Goal: Information Seeking & Learning: Learn about a topic

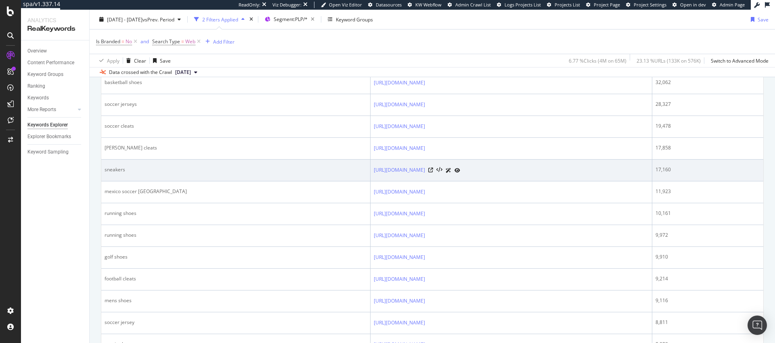
scroll to position [49, 0]
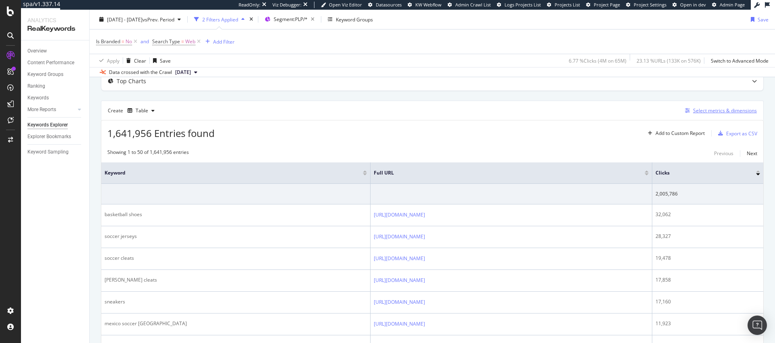
click at [699, 111] on div "Select metrics & dimensions" at bounding box center [725, 110] width 64 height 7
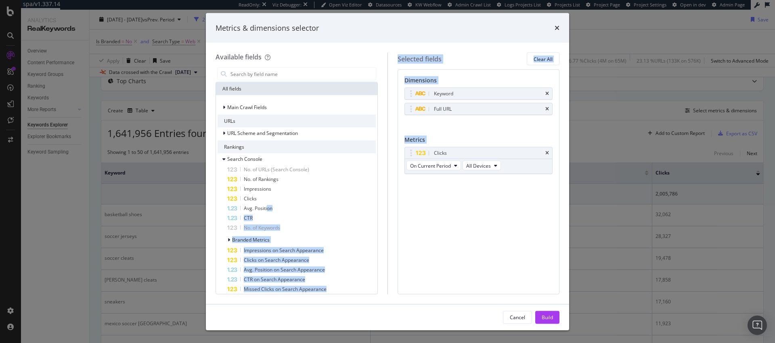
drag, startPoint x: 267, startPoint y: 207, endPoint x: 464, endPoint y: 182, distance: 199.1
click at [464, 182] on div "Available fields All fields Main Crawl Fields URLs URL Scheme and Segmentation …" at bounding box center [388, 172] width 344 height 241
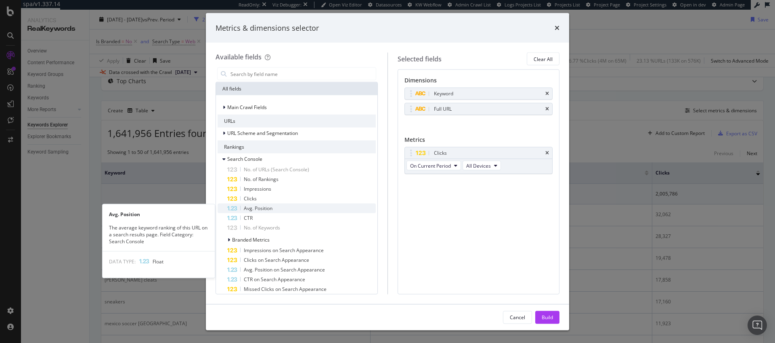
click at [258, 208] on span "Avg. Position" at bounding box center [258, 208] width 29 height 7
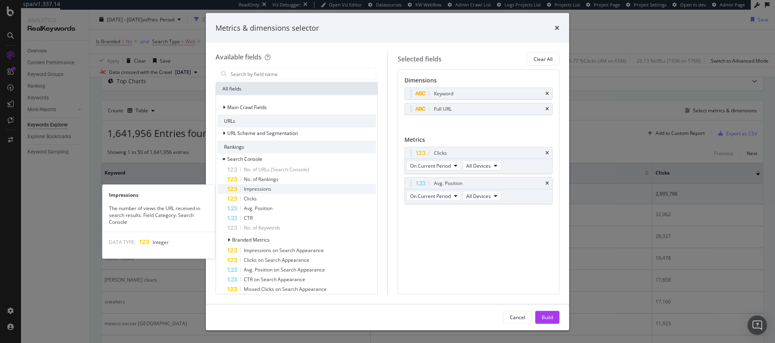
click at [258, 190] on span "Impressions" at bounding box center [257, 188] width 27 height 7
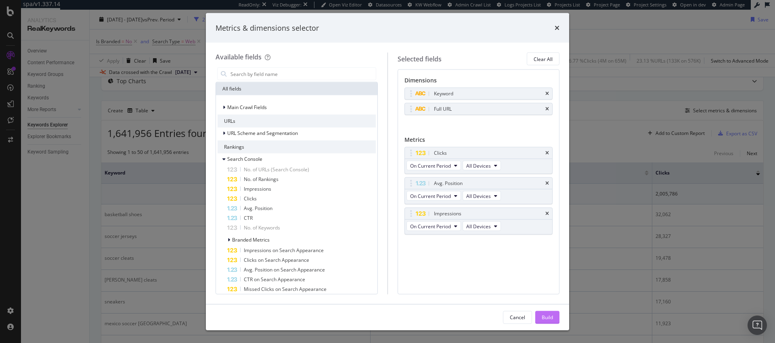
click at [548, 317] on div "Build" at bounding box center [547, 316] width 11 height 7
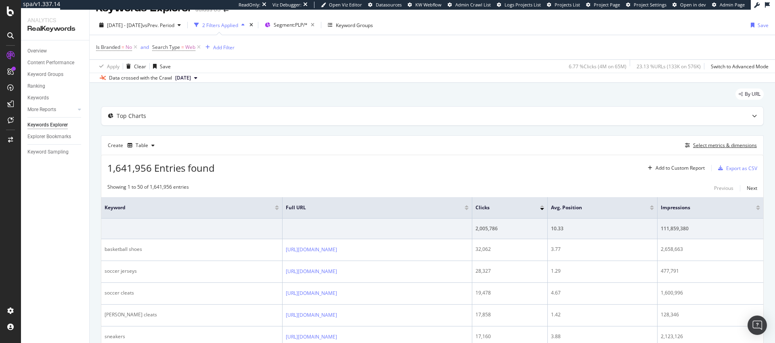
scroll to position [57, 0]
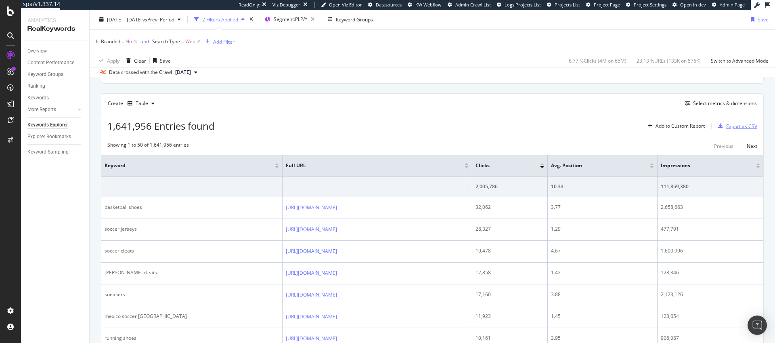
click at [733, 127] on div "Export as CSV" at bounding box center [741, 126] width 31 height 7
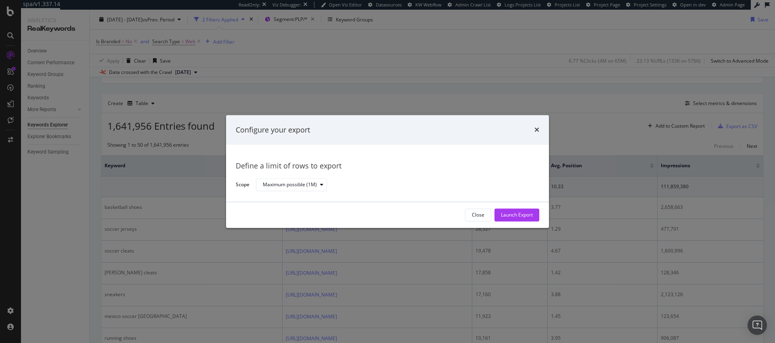
click at [581, 115] on div "Configure your export Define a limit of rows to export Scope Maximum possible (…" at bounding box center [387, 171] width 775 height 343
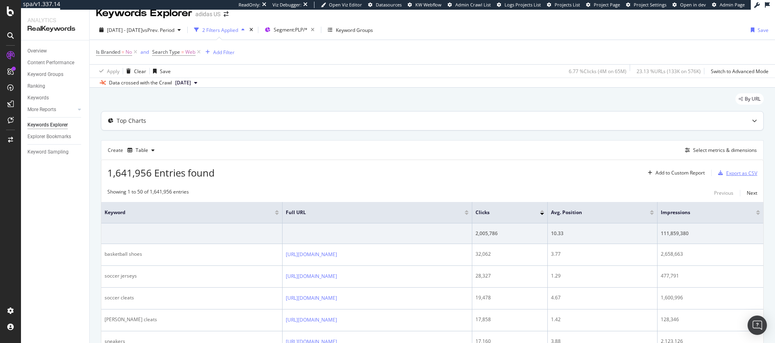
scroll to position [0, 0]
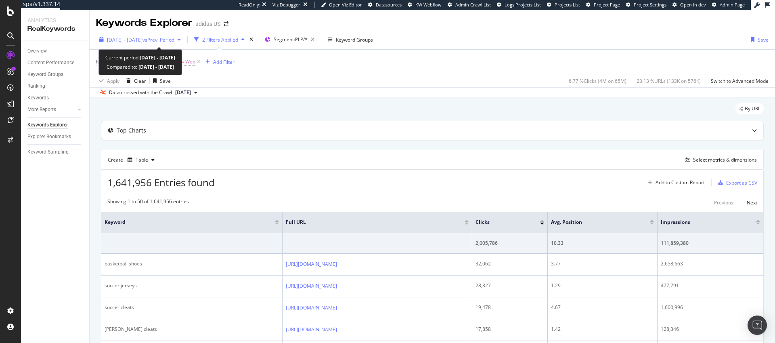
click at [174, 40] on span "vs Prev. Period" at bounding box center [159, 39] width 32 height 7
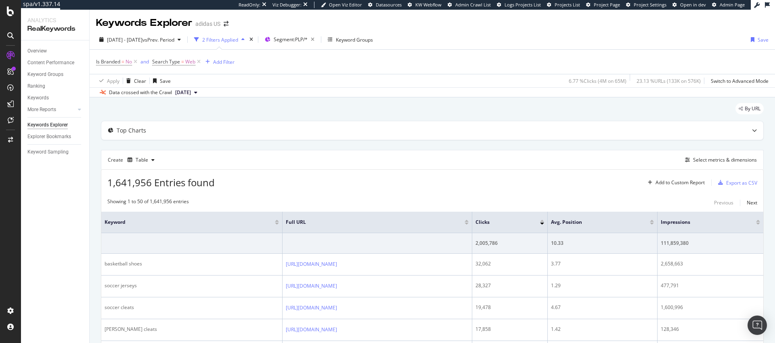
click at [291, 55] on div "Is Branded = No and Search Type = Web Add Filter" at bounding box center [432, 62] width 673 height 24
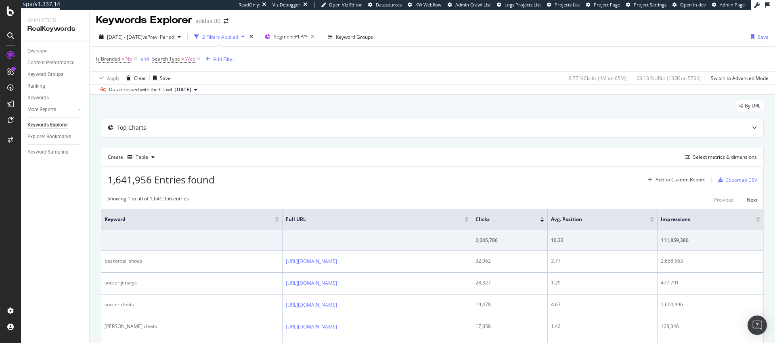
scroll to position [2, 0]
click at [726, 181] on div "Export as CSV" at bounding box center [741, 180] width 31 height 7
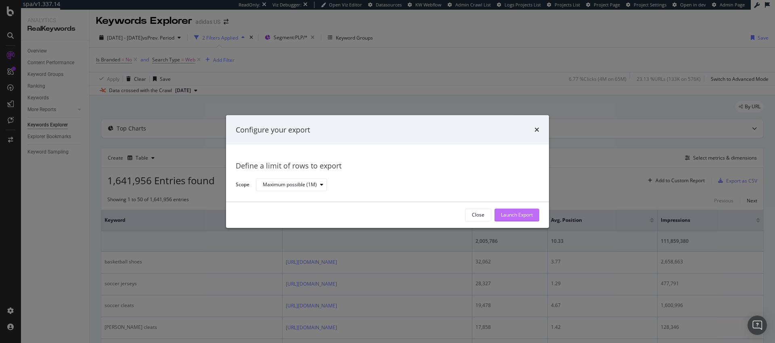
click at [519, 215] on div "Launch Export" at bounding box center [517, 215] width 32 height 7
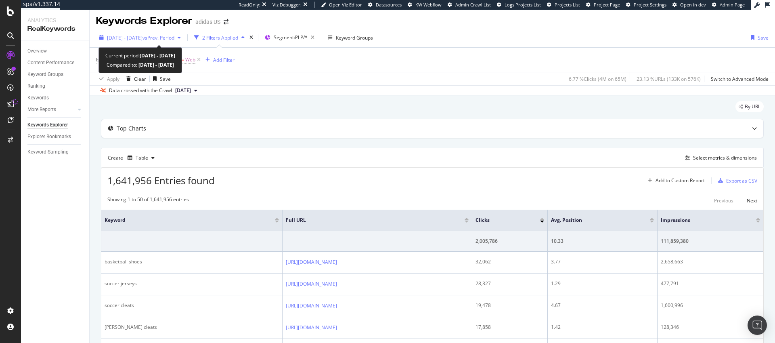
click at [143, 40] on span "[DATE] - [DATE]" at bounding box center [125, 37] width 36 height 7
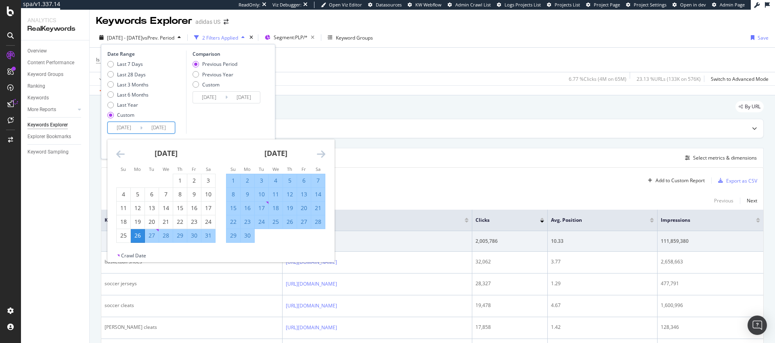
click at [126, 128] on input "[DATE]" at bounding box center [124, 127] width 32 height 11
click at [324, 155] on icon "Move forward to switch to the next month." at bounding box center [321, 154] width 8 height 10
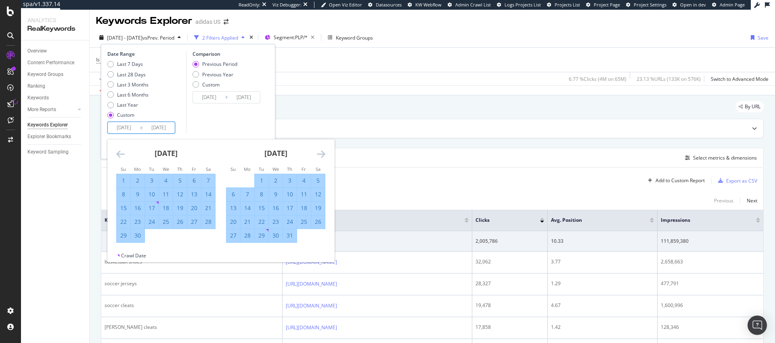
click at [262, 182] on div "1" at bounding box center [262, 180] width 14 height 8
type input "[DATE]"
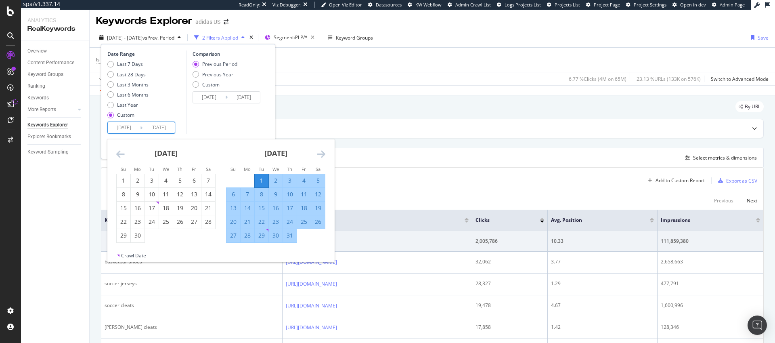
click at [321, 155] on icon "Move forward to switch to the next month." at bounding box center [321, 154] width 8 height 10
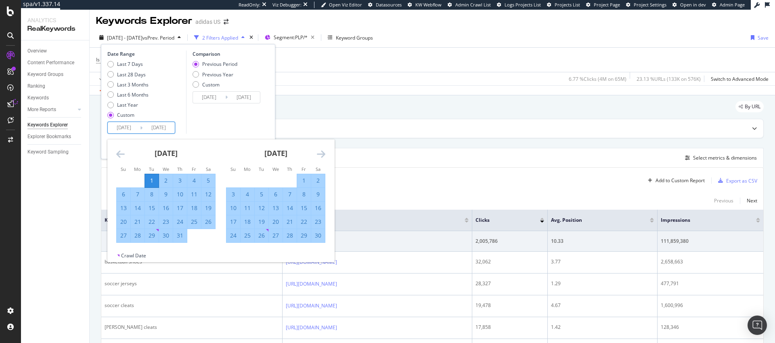
click at [321, 155] on icon "Move forward to switch to the next month." at bounding box center [321, 154] width 8 height 10
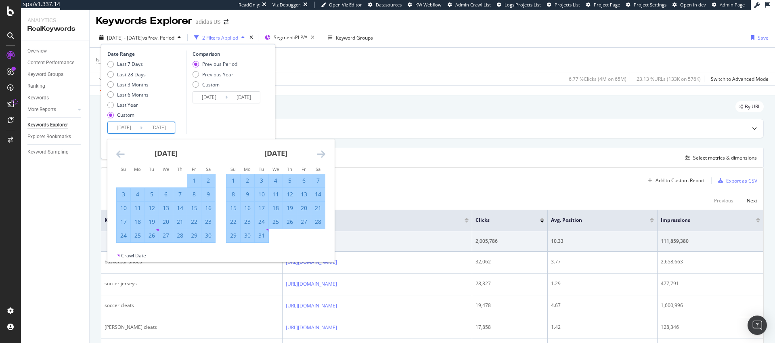
click at [262, 235] on div "31" at bounding box center [262, 235] width 14 height 8
type input "[DATE]"
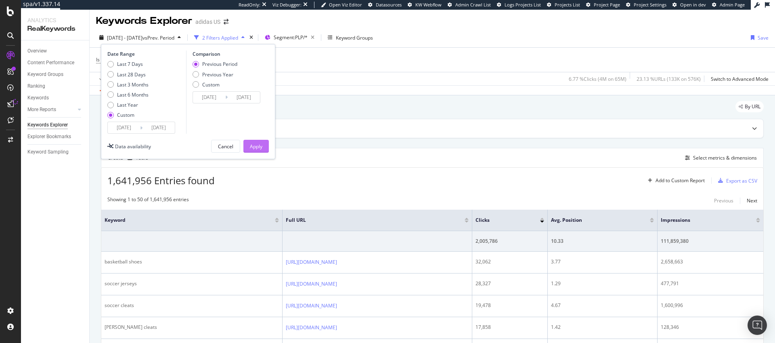
click at [257, 145] on div "Apply" at bounding box center [256, 146] width 13 height 7
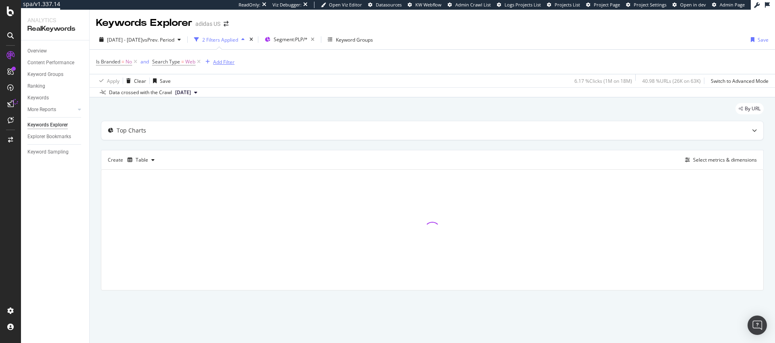
click at [225, 63] on div "Add Filter" at bounding box center [223, 62] width 21 height 7
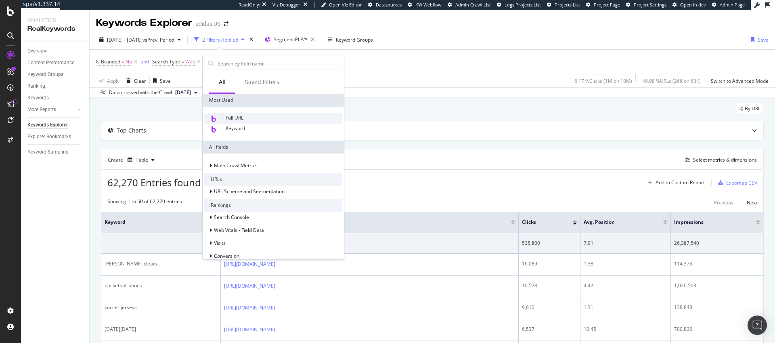
click at [229, 115] on span "Full URL" at bounding box center [235, 117] width 18 height 7
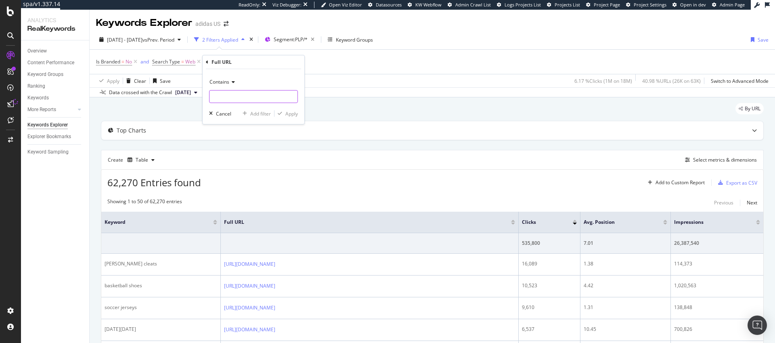
click at [228, 95] on input "text" at bounding box center [254, 96] width 88 height 13
type input "[DATE][DATE]"
click at [249, 114] on div "button" at bounding box center [244, 113] width 11 height 5
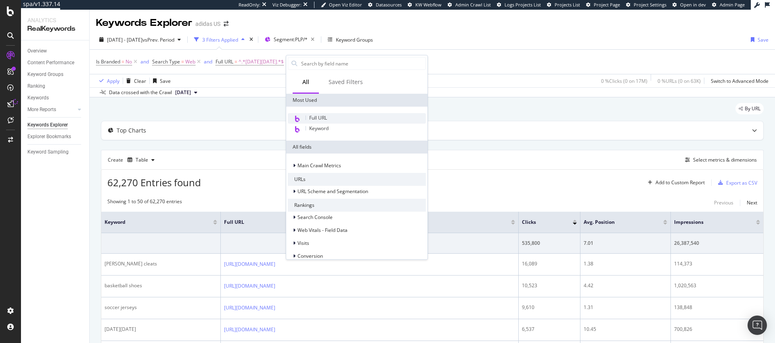
click at [317, 117] on span "Full URL" at bounding box center [318, 117] width 18 height 7
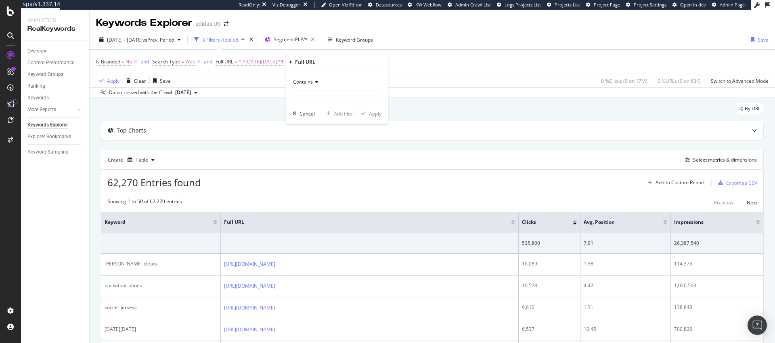
click at [313, 82] on icon at bounding box center [316, 82] width 6 height 5
click at [270, 80] on div "Apply Clear Save Switch to Advanced Mode" at bounding box center [433, 80] width 686 height 13
click at [364, 62] on icon at bounding box center [367, 62] width 7 height 8
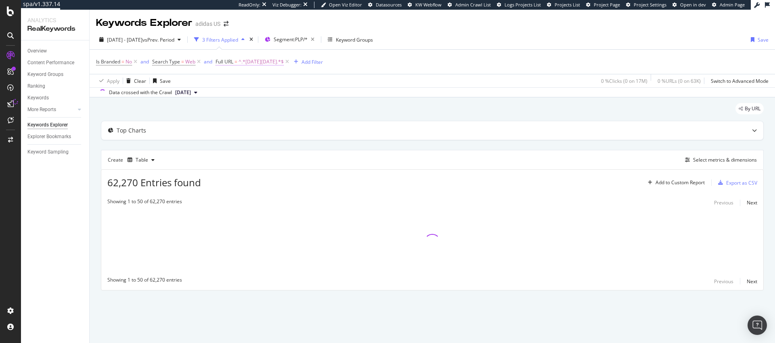
click at [225, 63] on span "Full URL" at bounding box center [225, 61] width 18 height 7
click at [242, 81] on span "Contains" at bounding box center [233, 80] width 20 height 7
click at [241, 81] on span "Contains" at bounding box center [233, 80] width 20 height 7
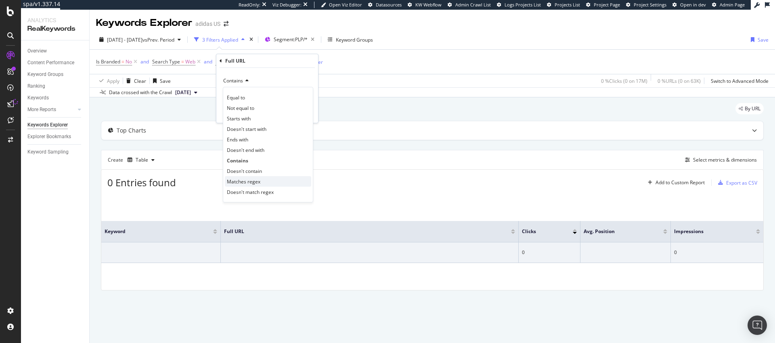
click at [241, 181] on span "Matches regex" at bounding box center [244, 181] width 34 height 7
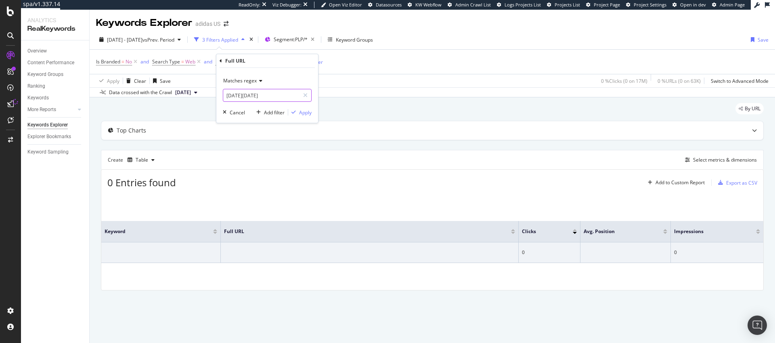
click at [255, 96] on input "[DATE][DATE]" at bounding box center [261, 95] width 76 height 13
click at [257, 95] on input "[DATE][DATE]" at bounding box center [261, 95] width 76 height 13
click at [227, 96] on input "[DATE][DATE]" at bounding box center [261, 95] width 76 height 13
type input "([DATE][DATE]|[DATE][DATE])"
drag, startPoint x: 306, startPoint y: 115, endPoint x: 315, endPoint y: 118, distance: 9.3
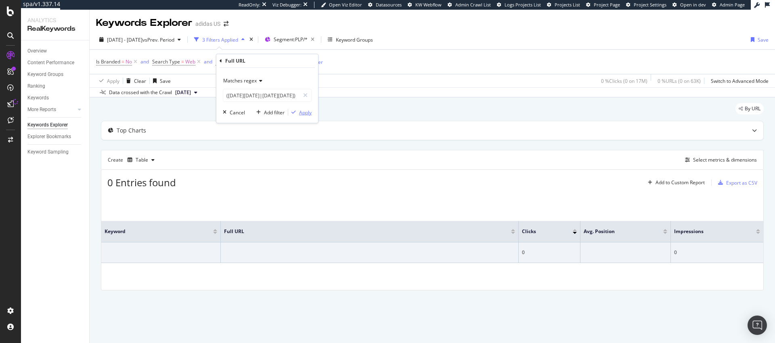
click at [306, 115] on div "Apply" at bounding box center [305, 112] width 13 height 7
click at [267, 63] on span "([DATE][DATE]|[DATE][DATE])" at bounding box center [273, 61] width 69 height 11
click at [258, 95] on input "([DATE][DATE]|[DATE][DATE])" at bounding box center [261, 95] width 76 height 13
click at [287, 94] on input "([DATE][DATE]|[DATE][DATE])" at bounding box center [261, 95] width 76 height 13
drag, startPoint x: 294, startPoint y: 97, endPoint x: 223, endPoint y: 95, distance: 71.5
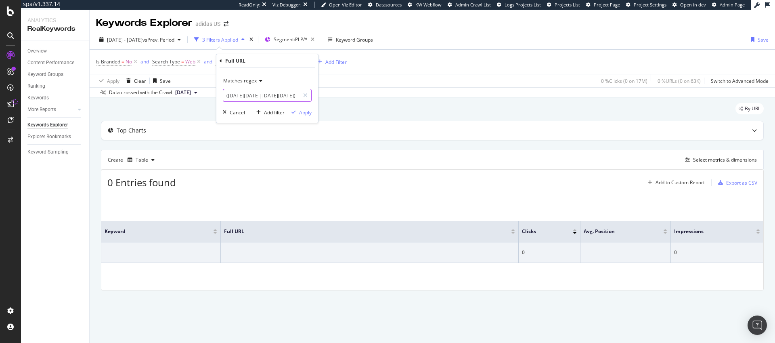
click at [223, 95] on input "([DATE][DATE]|[DATE][DATE])" at bounding box center [261, 95] width 76 height 13
click at [251, 94] on input "([DATE][DATE]|[DATE][DATE])" at bounding box center [261, 95] width 76 height 13
paste input "https?:\/\/[^\s]*?([DATE][DATE]|[DATE][DATE])[^\s]*"
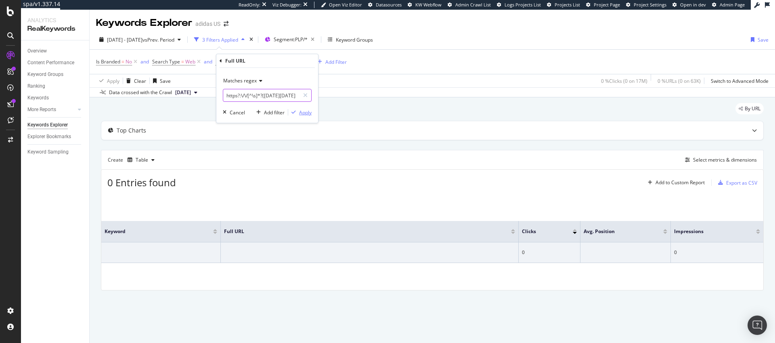
type input "https?:\/\/[^\s]*?([DATE][DATE]|[DATE][DATE])[^\s]*"
click at [304, 112] on div "Apply" at bounding box center [305, 112] width 13 height 7
click at [191, 92] on span "[DATE]" at bounding box center [183, 92] width 16 height 7
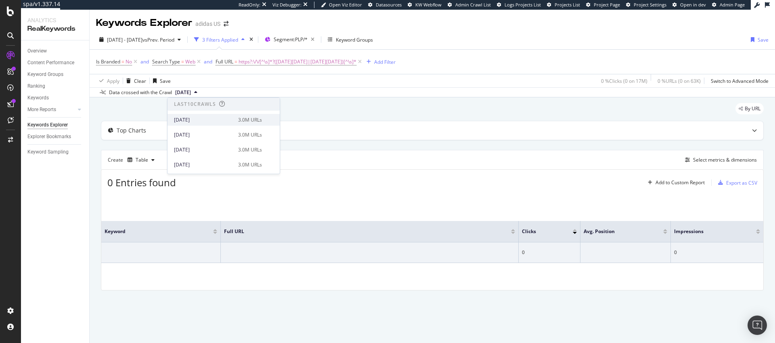
click at [194, 121] on div "[DATE]" at bounding box center [203, 119] width 59 height 7
click at [329, 63] on span "https?:\/\/[^\s]*?([DATE][DATE]|[DATE][DATE])[^\s]*" at bounding box center [298, 61] width 118 height 11
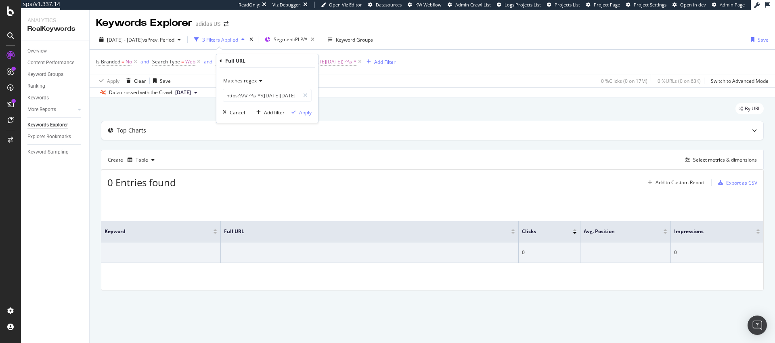
click at [250, 82] on span "Matches regex" at bounding box center [240, 80] width 34 height 7
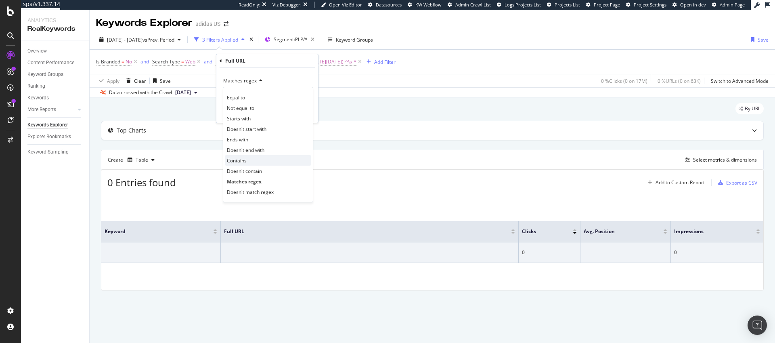
click at [241, 159] on span "Contains" at bounding box center [237, 160] width 20 height 7
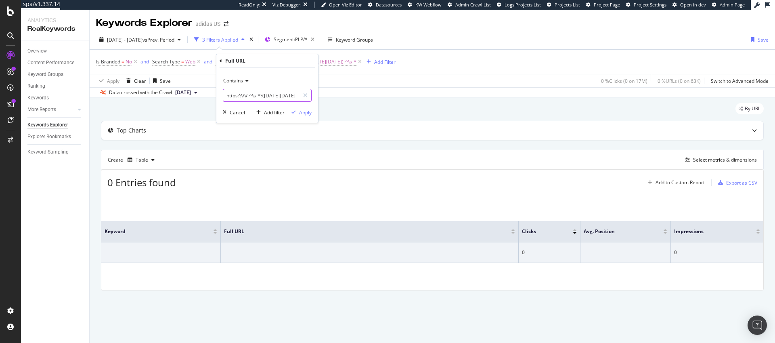
click at [255, 94] on input "https?:\/\/[^\s]*?([DATE][DATE]|[DATE][DATE])[^\s]*" at bounding box center [261, 95] width 76 height 13
click at [241, 98] on input "[DATE][DATE]" at bounding box center [261, 95] width 76 height 13
type input "[DATE][DATE]"
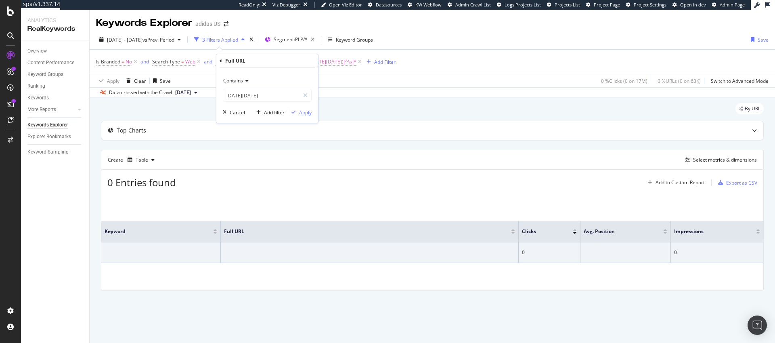
click at [302, 114] on div "Apply" at bounding box center [305, 112] width 13 height 7
click at [45, 62] on div "Content Performance" at bounding box center [50, 63] width 47 height 8
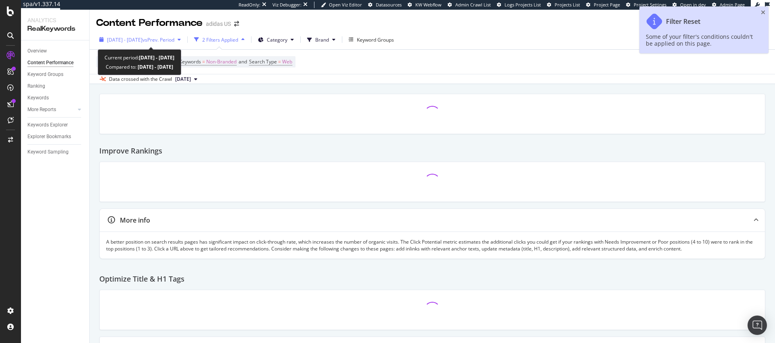
click at [174, 42] on span "vs Prev. Period" at bounding box center [159, 39] width 32 height 7
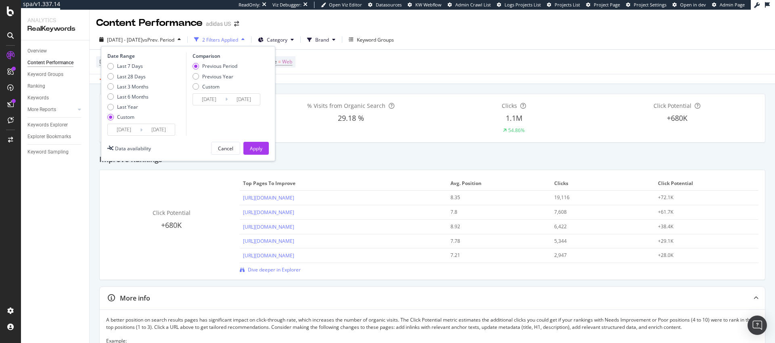
click at [326, 155] on div "Improve Rankings" at bounding box center [432, 156] width 666 height 27
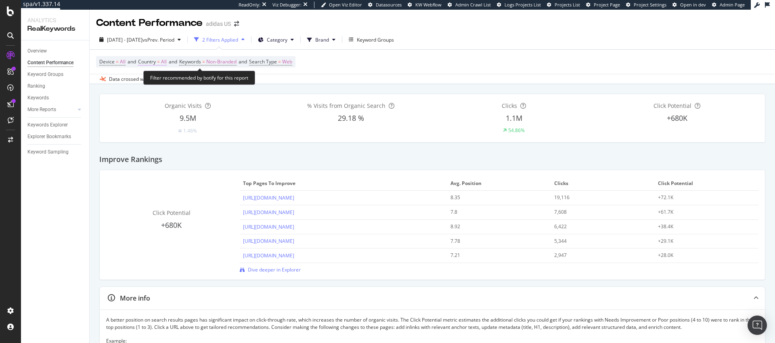
click at [165, 62] on span "All" at bounding box center [164, 61] width 6 height 11
click at [158, 82] on div "All" at bounding box center [191, 80] width 89 height 13
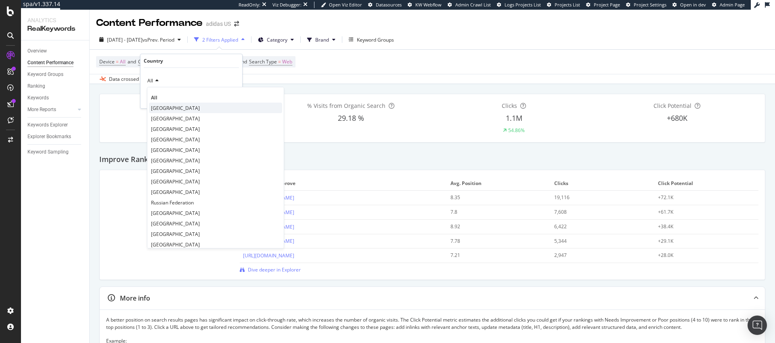
click at [162, 108] on span "[GEOGRAPHIC_DATA]" at bounding box center [175, 108] width 49 height 7
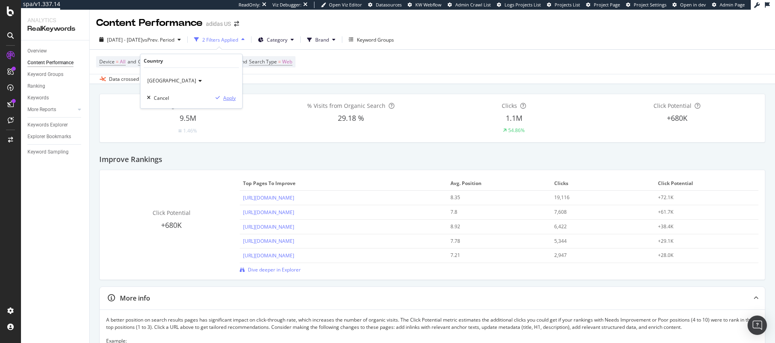
click at [234, 97] on div "Apply" at bounding box center [229, 97] width 13 height 7
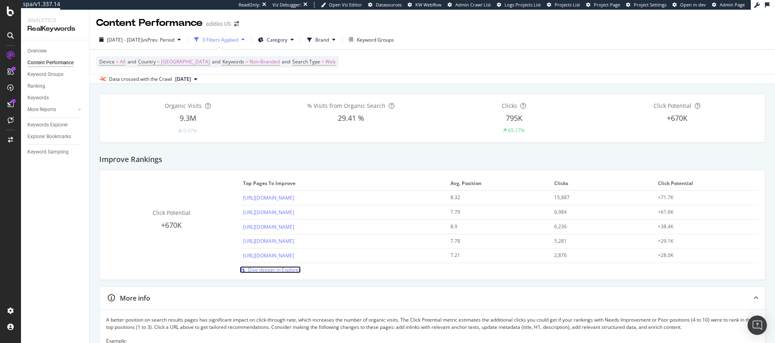
click at [264, 271] on span "Dive deeper in Explorer" at bounding box center [274, 269] width 53 height 7
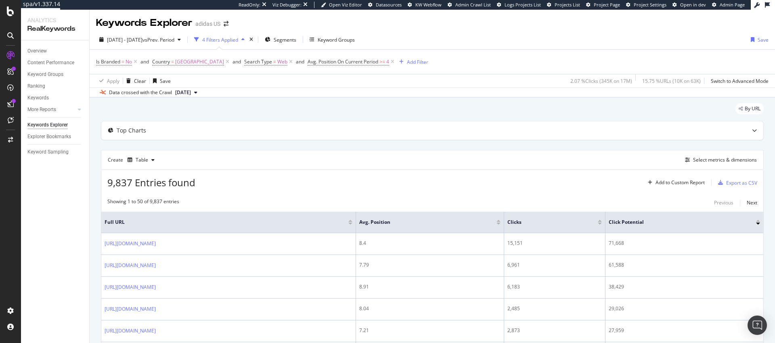
click at [396, 62] on icon at bounding box center [392, 62] width 7 height 8
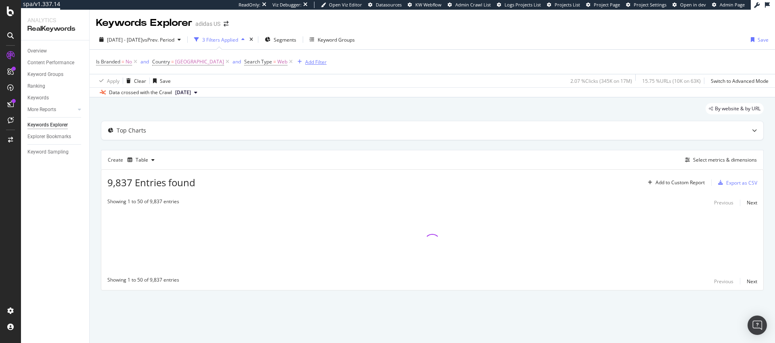
click at [321, 62] on div "Add Filter" at bounding box center [315, 62] width 21 height 7
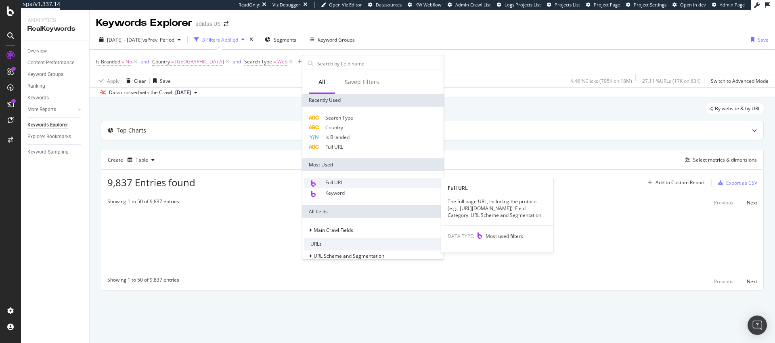
click at [327, 183] on span "Full URL" at bounding box center [334, 182] width 18 height 7
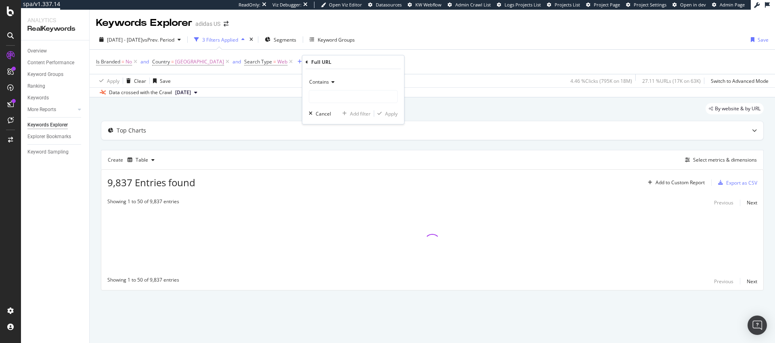
click at [321, 80] on span "Contains" at bounding box center [319, 81] width 20 height 7
click at [334, 183] on span "Matches regex" at bounding box center [330, 182] width 34 height 7
click at [337, 97] on input "text" at bounding box center [353, 96] width 88 height 13
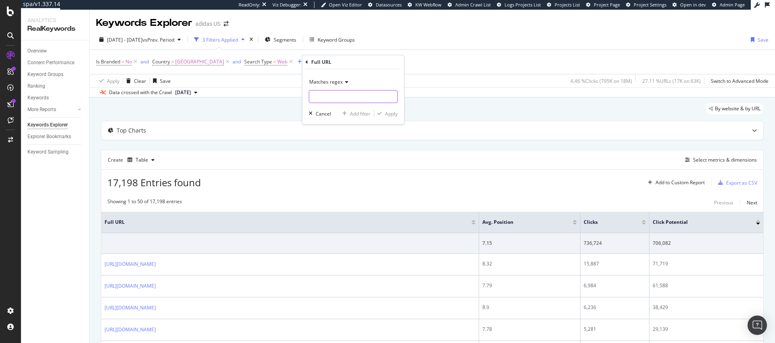
paste input "https?:\/\/[^\s]*?([DATE][DATE]|[DATE][DATE])[^\s]*"
click at [351, 98] on input "https?:\/\/[^\s]*?([DATE][DATE]|[DATE][DATE])[^\s]*" at bounding box center [347, 96] width 76 height 13
click at [322, 99] on input "https?:\/\/[^\s]*?([DATE][DATE]|[DATE])[^\s]*" at bounding box center [347, 96] width 76 height 13
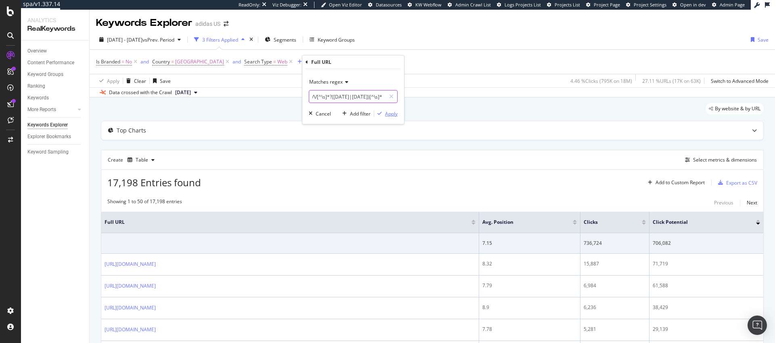
type input "https?:\/\/[^\s]*?([DATE]|[DATE])[^\s]*"
click at [388, 112] on div "Apply" at bounding box center [391, 113] width 13 height 7
click at [417, 62] on span "https?:\/\/[^\s]*?([DATE]|[DATE])[^\s]*" at bounding box center [374, 61] width 86 height 11
click at [382, 96] on input "https?:\/\/[^\s]*?([DATE]|[DATE])[^\s]*" at bounding box center [361, 95] width 76 height 13
click at [388, 95] on input "https?:\/\/[^\s]*?([DATE]|[DATE])[^\s]*" at bounding box center [361, 95] width 76 height 13
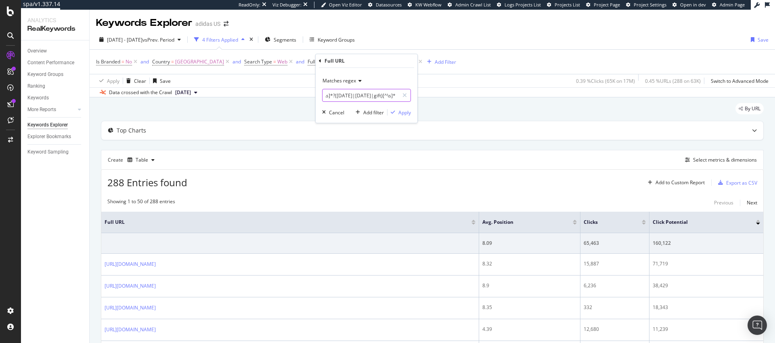
scroll to position [0, 41]
type input "https?:\/\/[^\s]*?([DATE]|[DATE]|gift)[^\s]*"
click at [406, 115] on div "Apply" at bounding box center [405, 112] width 13 height 7
click at [427, 61] on span "https?:\/\/[^\s]*?([DATE]|[DATE]|gift)[^\s]*" at bounding box center [379, 61] width 97 height 11
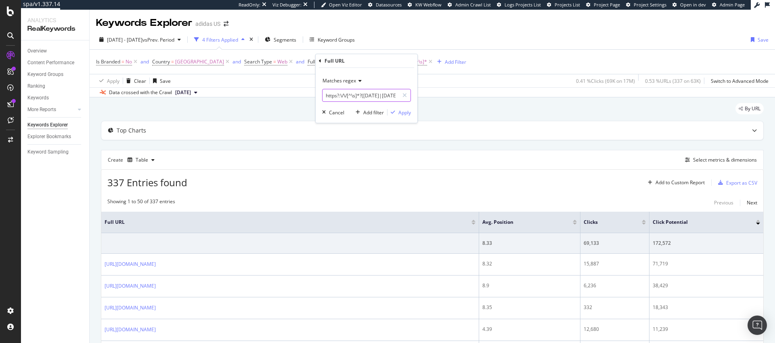
click at [390, 94] on input "https?:\/\/[^\s]*?([DATE]|[DATE]|gift)[^\s]*" at bounding box center [361, 95] width 76 height 13
click at [392, 94] on input "https?:\/\/[^\s]*?([DATE]|[DATE]|gift)[^\s]*" at bounding box center [361, 95] width 76 height 13
paste input "stocking_stuffers"
type input "https?:\/\/[^\s]*?([DATE]|stocking_stuffers|[DATE]|gift)[^\s]*"
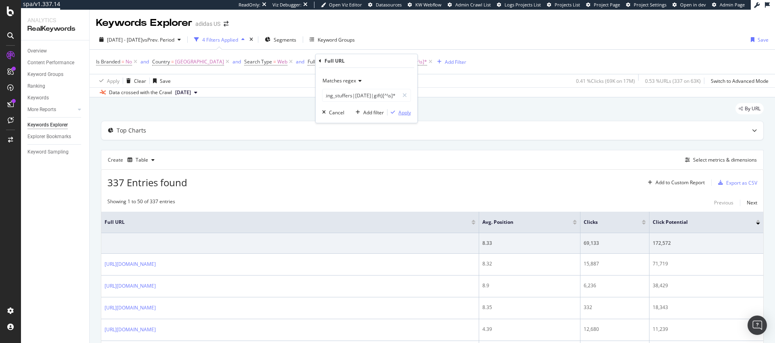
click at [406, 114] on div "Apply" at bounding box center [405, 112] width 13 height 7
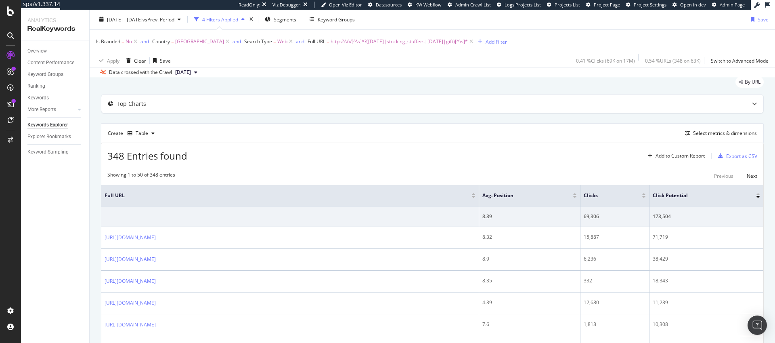
scroll to position [10, 0]
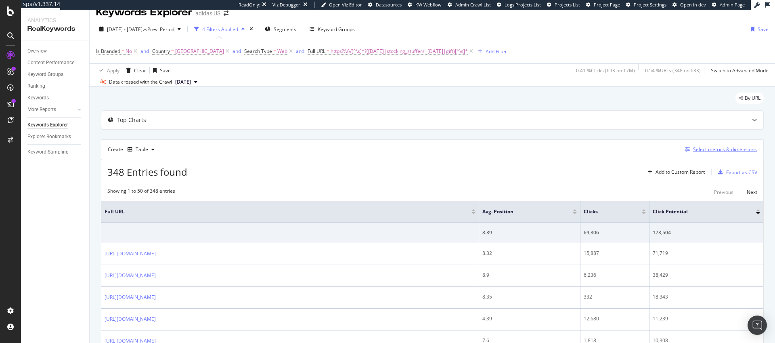
click at [694, 150] on div "Select metrics & dimensions" at bounding box center [725, 149] width 64 height 7
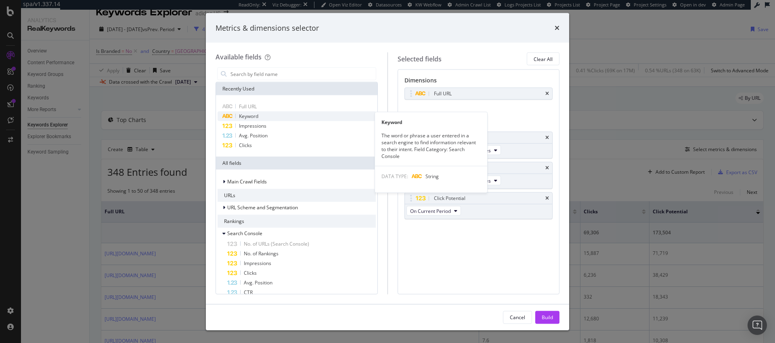
click at [262, 115] on div "Keyword" at bounding box center [297, 116] width 158 height 10
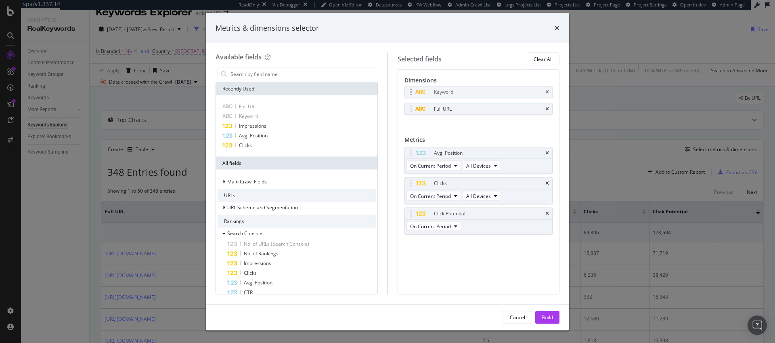
drag, startPoint x: 500, startPoint y: 100, endPoint x: 500, endPoint y: 94, distance: 5.2
click at [500, 94] on body "spa/v1.337.14 ReadOnly: Viz Debugger: Open Viz Editor Datasources KW Webflow Ad…" at bounding box center [387, 171] width 775 height 343
click at [552, 319] on div "Build" at bounding box center [547, 316] width 11 height 7
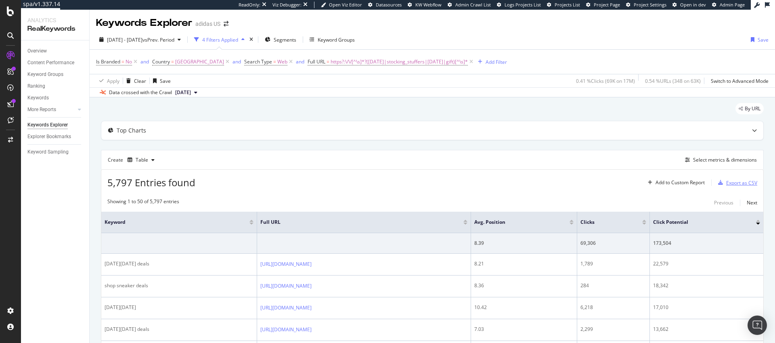
click at [740, 182] on div "Export as CSV" at bounding box center [741, 182] width 31 height 7
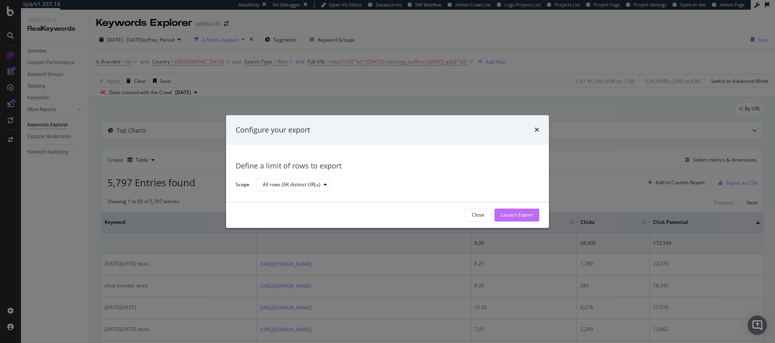
click at [527, 213] on div "Launch Export" at bounding box center [517, 215] width 32 height 7
